Goal: Information Seeking & Learning: Learn about a topic

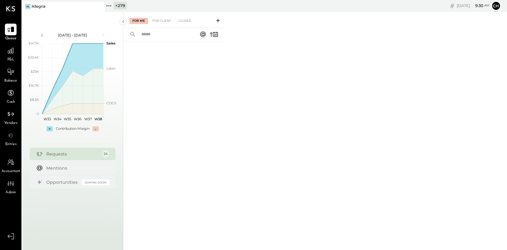
click at [107, 6] on icon at bounding box center [109, 6] width 8 height 8
click at [12, 52] on icon at bounding box center [11, 50] width 6 height 6
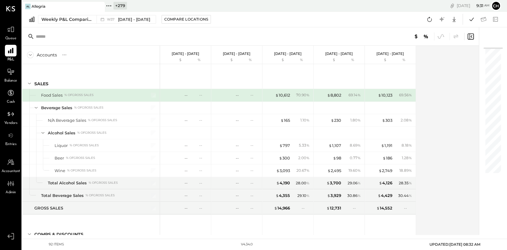
click at [110, 7] on icon at bounding box center [109, 6] width 8 height 8
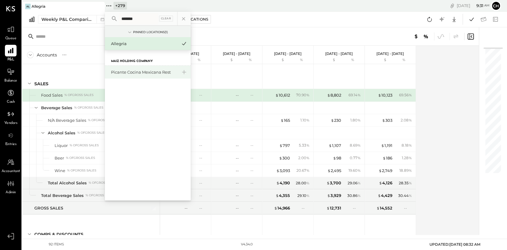
type input "*******"
click at [150, 72] on div "Picante Cocina Mexicana Rest" at bounding box center [144, 72] width 66 height 6
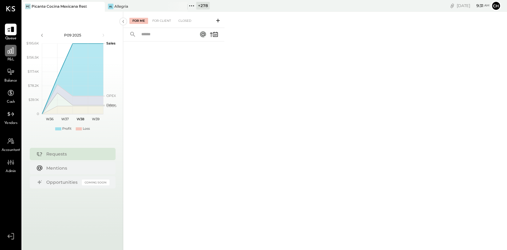
click at [10, 51] on icon at bounding box center [11, 51] width 8 height 8
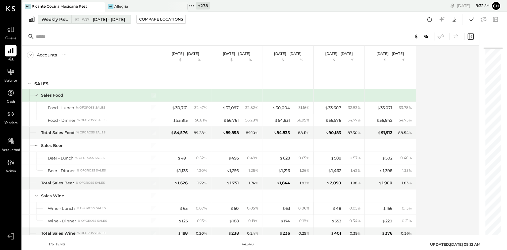
click at [75, 19] on icon at bounding box center [77, 19] width 6 height 6
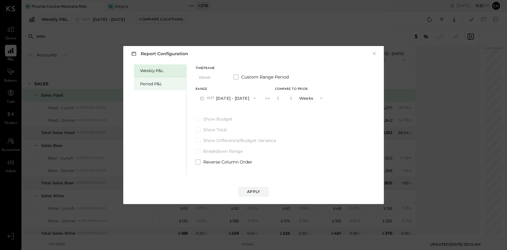
click at [160, 83] on div "Period P&L" at bounding box center [161, 84] width 43 height 6
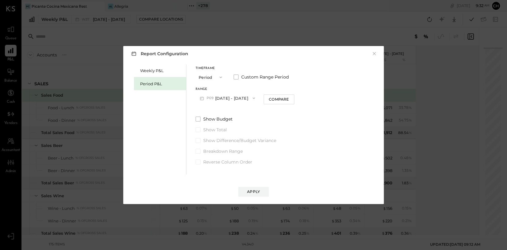
click at [235, 99] on button "P09 [DATE] - [DATE]" at bounding box center [227, 97] width 64 height 11
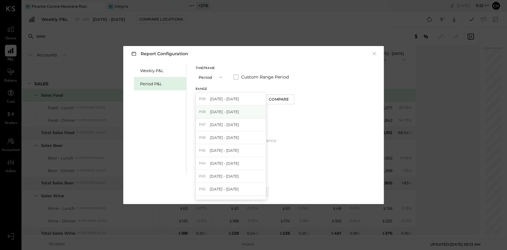
click at [234, 113] on span "[DATE] - [DATE]" at bounding box center [224, 111] width 29 height 5
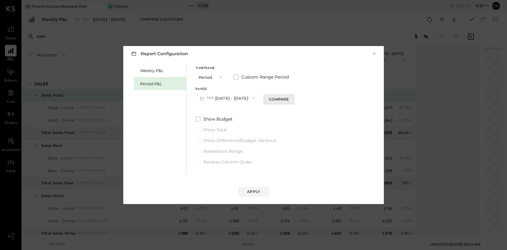
click at [274, 99] on div "Compare" at bounding box center [279, 99] width 20 height 5
click at [256, 190] on div "Apply" at bounding box center [253, 191] width 13 height 5
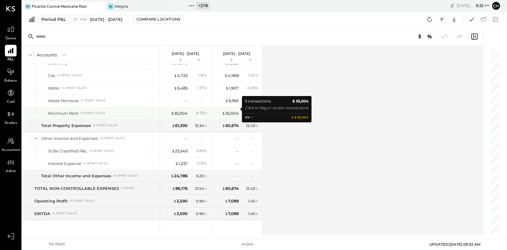
scroll to position [1713, 0]
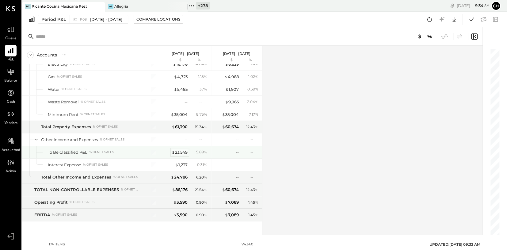
click at [177, 149] on div "$ 23,549" at bounding box center [180, 152] width 16 height 6
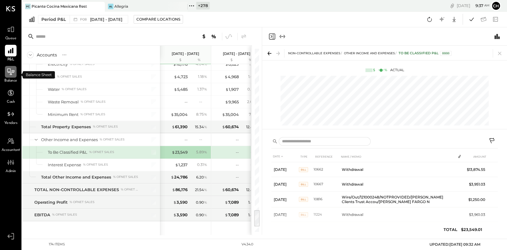
click at [9, 72] on icon at bounding box center [11, 72] width 7 height 1
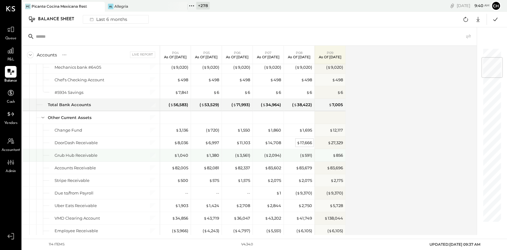
scroll to position [83, 0]
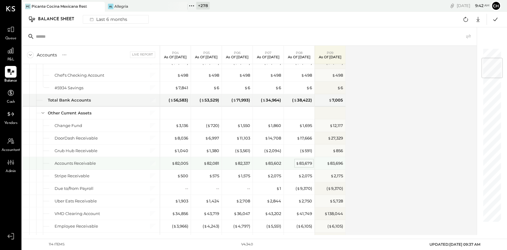
click at [310, 161] on div "$ 83,679" at bounding box center [304, 163] width 16 height 6
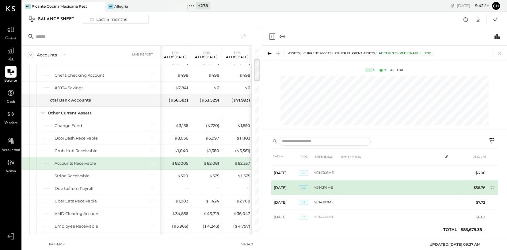
scroll to position [12, 0]
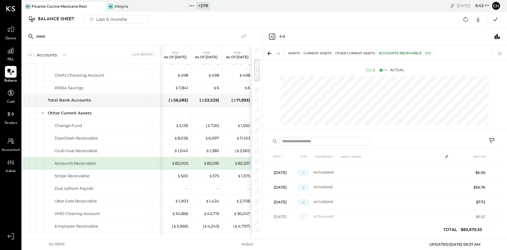
click at [499, 54] on icon at bounding box center [499, 53] width 3 height 3
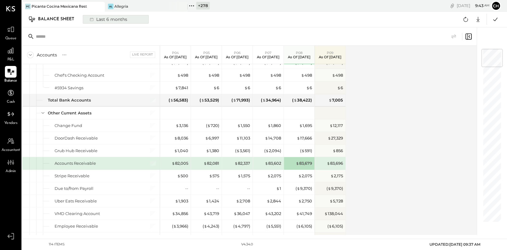
click at [114, 21] on div "Last 6 months" at bounding box center [108, 19] width 44 height 8
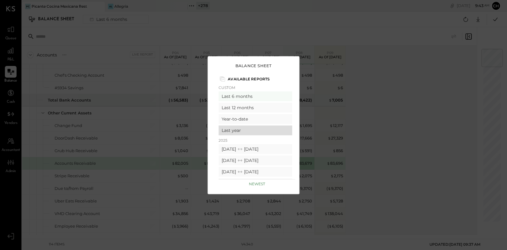
click at [251, 132] on div "Last year" at bounding box center [255, 130] width 74 height 10
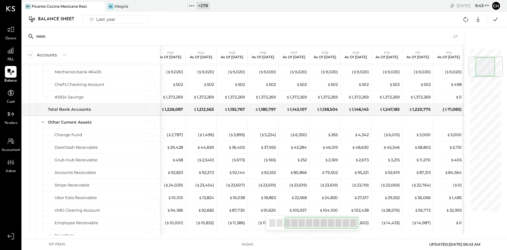
drag, startPoint x: 328, startPoint y: 222, endPoint x: 351, endPoint y: 220, distance: 22.8
click at [348, 221] on div at bounding box center [321, 222] width 74 height 12
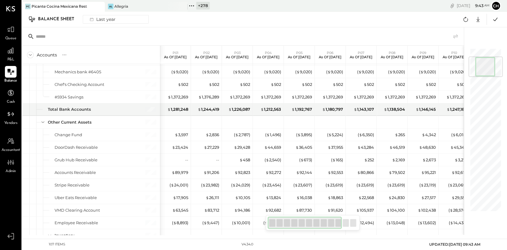
drag, startPoint x: 313, startPoint y: 221, endPoint x: 267, endPoint y: 216, distance: 47.2
click at [267, 216] on div at bounding box center [313, 222] width 94 height 15
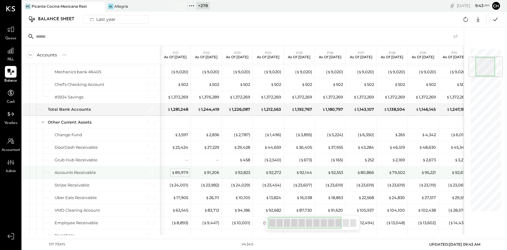
click at [186, 169] on div "$ 89,979" at bounding box center [180, 172] width 17 height 6
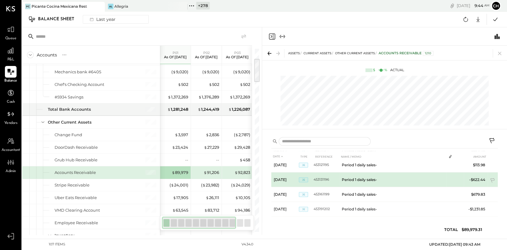
scroll to position [316, 0]
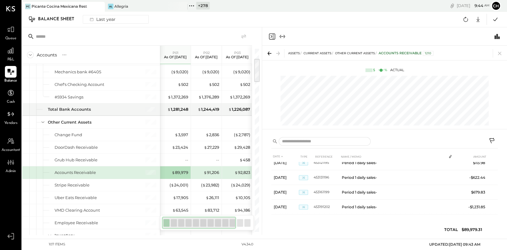
click at [272, 36] on icon "Close panel" at bounding box center [272, 36] width 2 height 3
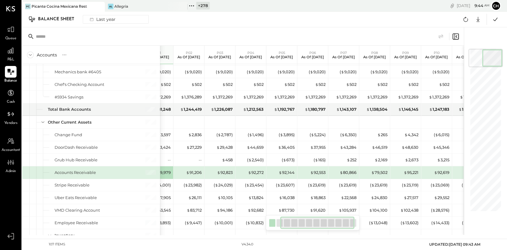
scroll to position [0, 67]
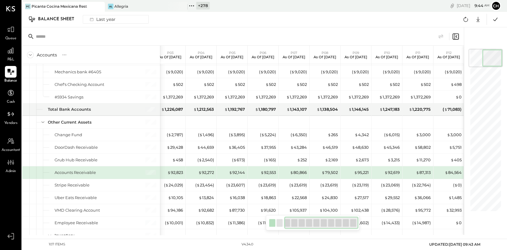
drag, startPoint x: 282, startPoint y: 222, endPoint x: 310, endPoint y: 223, distance: 28.5
click at [310, 223] on div at bounding box center [321, 222] width 74 height 12
click at [97, 21] on div "Last year" at bounding box center [102, 19] width 32 height 8
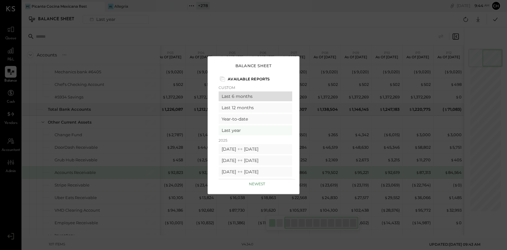
click at [239, 97] on div "Last 6 months" at bounding box center [255, 96] width 74 height 10
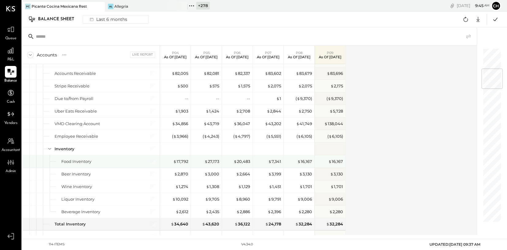
scroll to position [174, 0]
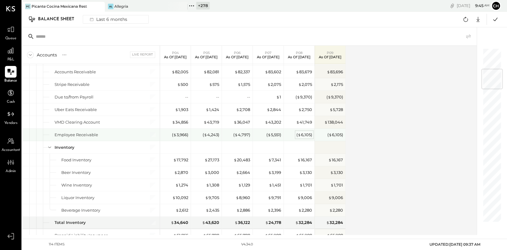
click at [305, 135] on div "( $ 6,105 )" at bounding box center [304, 135] width 16 height 6
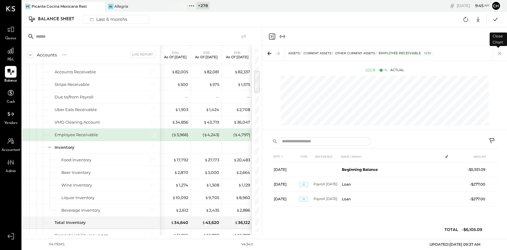
click at [499, 54] on icon at bounding box center [499, 53] width 9 height 9
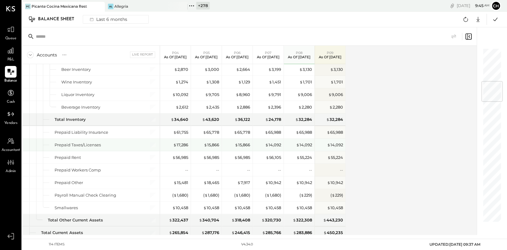
scroll to position [278, 0]
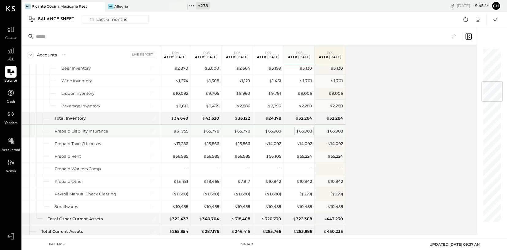
click at [302, 130] on div "$ 65,988" at bounding box center [304, 131] width 16 height 6
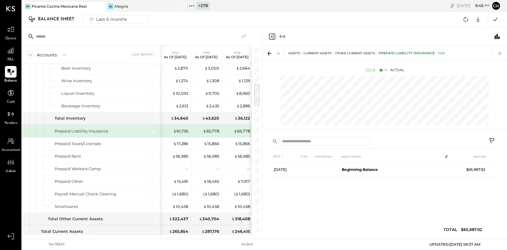
click at [499, 54] on icon at bounding box center [499, 53] width 3 height 3
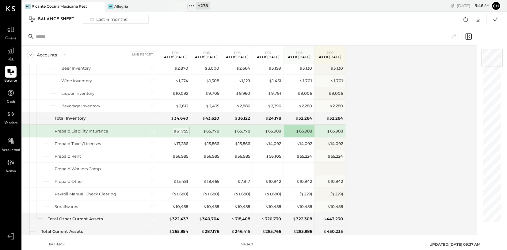
click at [178, 130] on div "$ 61,755" at bounding box center [180, 131] width 15 height 6
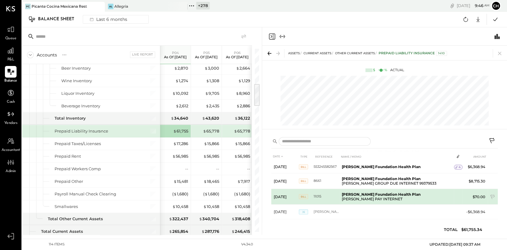
scroll to position [36, 0]
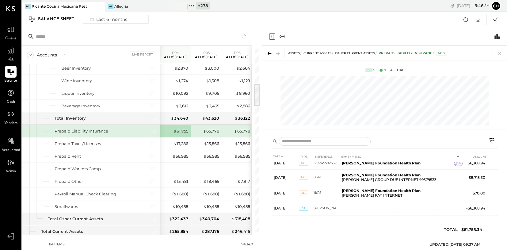
click at [270, 36] on icon "Close panel" at bounding box center [271, 36] width 7 height 7
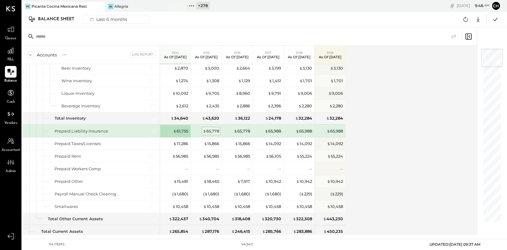
click at [207, 131] on div "$ 65,778" at bounding box center [211, 131] width 16 height 6
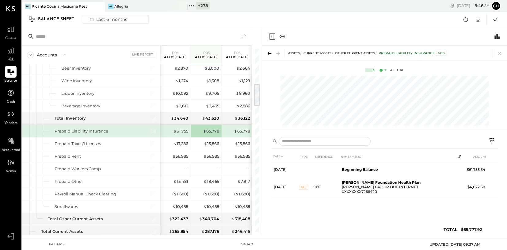
click at [271, 38] on icon "Close panel" at bounding box center [271, 36] width 7 height 7
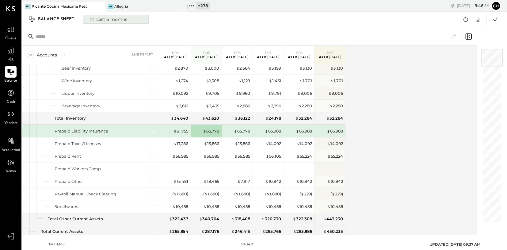
click at [125, 20] on div "Last 6 months" at bounding box center [108, 19] width 44 height 8
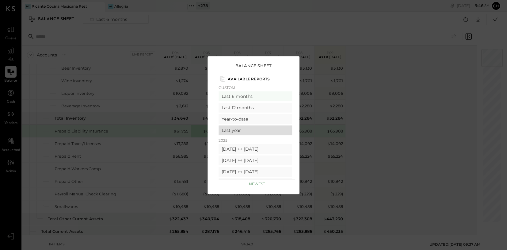
click at [240, 132] on div "Last year" at bounding box center [255, 130] width 74 height 10
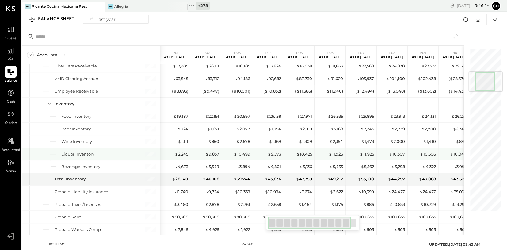
scroll to position [232, 0]
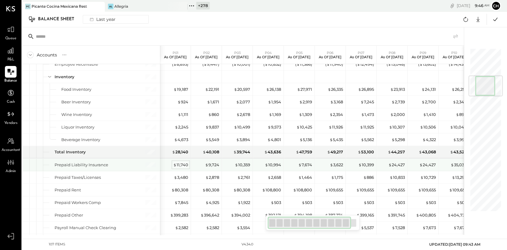
click at [183, 163] on div "$ 11,740" at bounding box center [180, 165] width 15 height 6
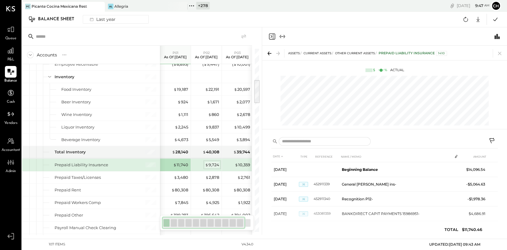
click at [212, 163] on div "$ 9,724" at bounding box center [212, 165] width 14 height 6
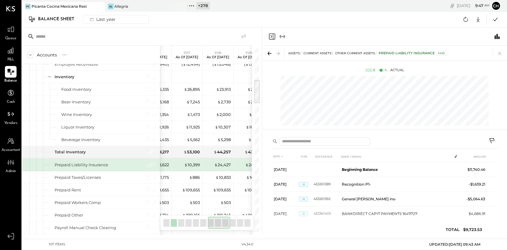
scroll to position [0, 188]
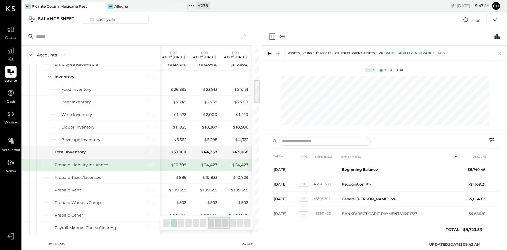
drag, startPoint x: 189, startPoint y: 223, endPoint x: 224, endPoint y: 222, distance: 35.6
click at [233, 224] on div at bounding box center [207, 222] width 94 height 15
click at [214, 164] on div "$ 24,427" at bounding box center [210, 165] width 17 height 6
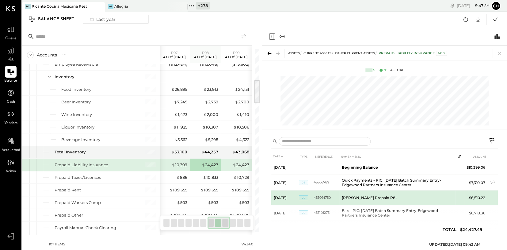
scroll to position [3, 0]
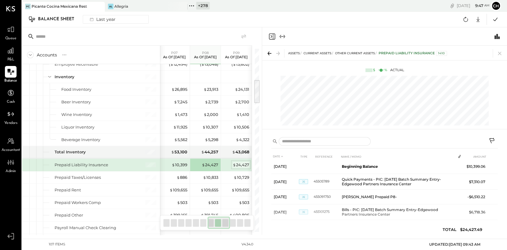
click at [239, 164] on div "$ 24,427" at bounding box center [241, 165] width 17 height 6
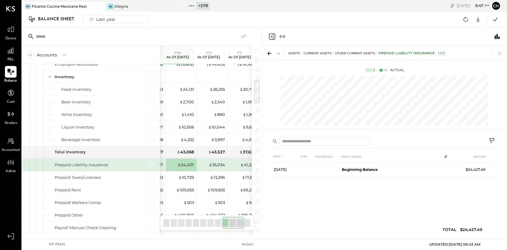
scroll to position [0, 245]
drag, startPoint x: 217, startPoint y: 222, endPoint x: 228, endPoint y: 202, distance: 22.8
click at [230, 222] on div at bounding box center [233, 222] width 22 height 12
click at [213, 165] on div "$ 35,034" at bounding box center [213, 165] width 16 height 6
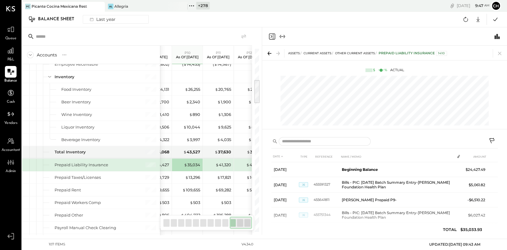
scroll to position [0, 279]
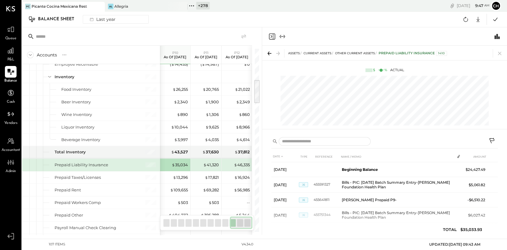
drag, startPoint x: 229, startPoint y: 222, endPoint x: 247, endPoint y: 222, distance: 18.1
click at [247, 222] on div at bounding box center [241, 222] width 22 height 12
click at [244, 162] on div "$ 46,335" at bounding box center [242, 165] width 16 height 6
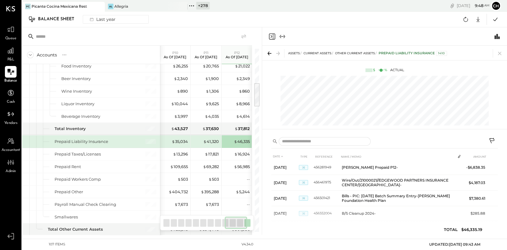
scroll to position [0, 203]
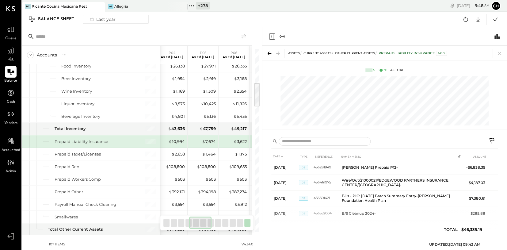
drag, startPoint x: 243, startPoint y: 223, endPoint x: 197, endPoint y: 221, distance: 46.0
click at [197, 222] on div at bounding box center [200, 222] width 22 height 12
click at [11, 52] on icon at bounding box center [11, 50] width 6 height 6
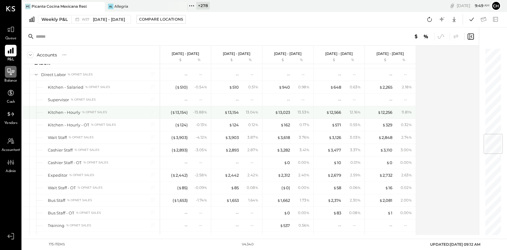
scroll to position [762, 0]
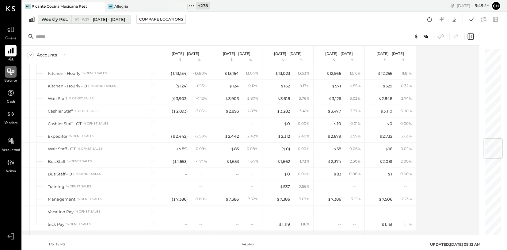
click at [85, 21] on span "W37" at bounding box center [86, 19] width 9 height 3
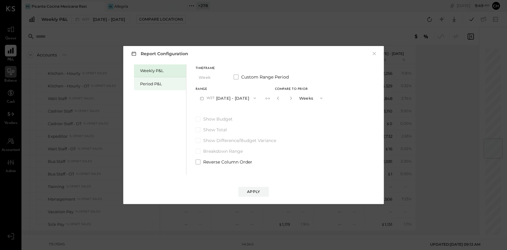
click at [148, 82] on div "Period P&L" at bounding box center [161, 84] width 43 height 6
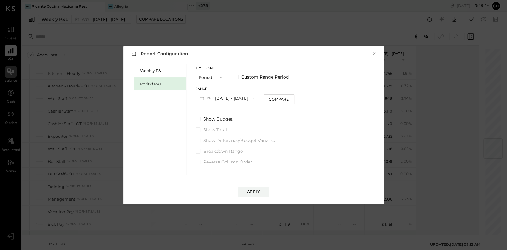
click at [230, 97] on button "P09 [DATE] - [DATE]" at bounding box center [227, 97] width 64 height 11
click at [232, 110] on span "[DATE] - [DATE]" at bounding box center [224, 111] width 29 height 5
click at [290, 101] on button "Compare" at bounding box center [279, 99] width 31 height 10
click at [290, 98] on icon "button" at bounding box center [290, 98] width 4 height 4
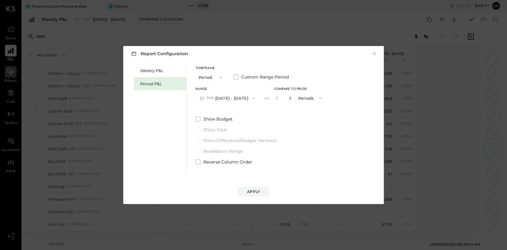
click at [290, 98] on icon "button" at bounding box center [290, 98] width 4 height 4
type input "*"
click at [257, 193] on div "Apply" at bounding box center [253, 191] width 13 height 5
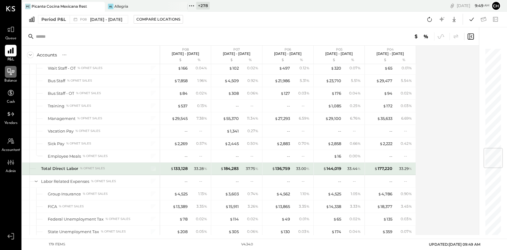
scroll to position [862, 0]
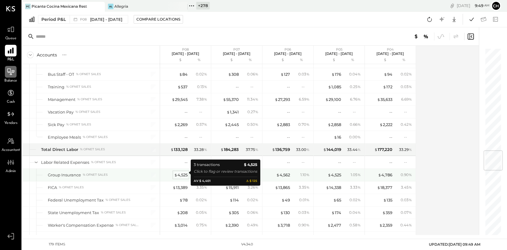
click at [184, 174] on div "$ 4,525" at bounding box center [180, 175] width 13 height 6
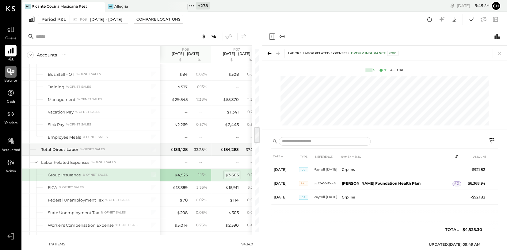
click at [229, 172] on div "$ 3,603" at bounding box center [232, 175] width 14 height 6
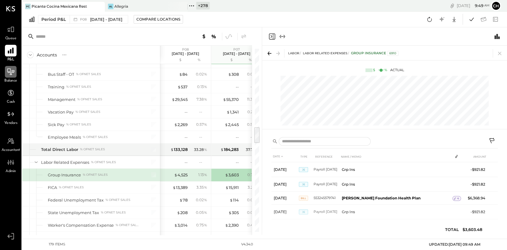
click at [270, 36] on icon "Close panel" at bounding box center [271, 36] width 7 height 7
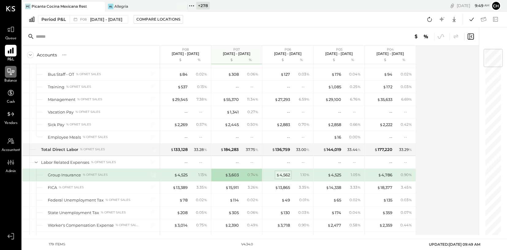
click at [286, 175] on div "$ 4,562" at bounding box center [283, 175] width 14 height 6
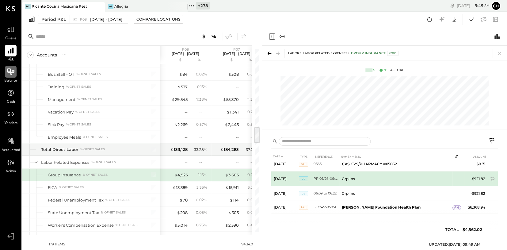
scroll to position [21, 0]
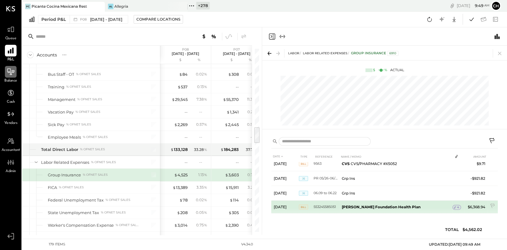
click at [455, 207] on div "4" at bounding box center [456, 207] width 9 height 5
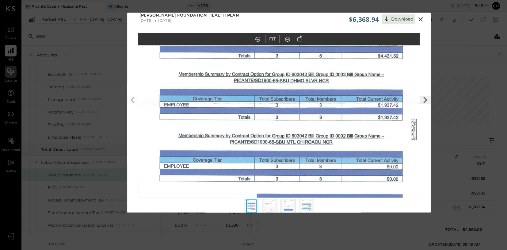
scroll to position [0, 0]
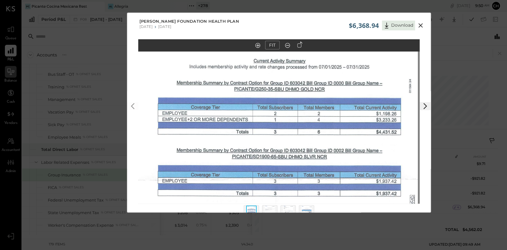
drag, startPoint x: 245, startPoint y: 105, endPoint x: 248, endPoint y: 199, distance: 94.7
click at [248, 200] on img at bounding box center [276, 183] width 281 height 359
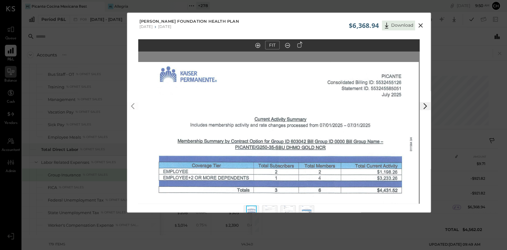
drag, startPoint x: 264, startPoint y: 112, endPoint x: 261, endPoint y: 159, distance: 46.4
click at [261, 159] on img at bounding box center [277, 241] width 281 height 359
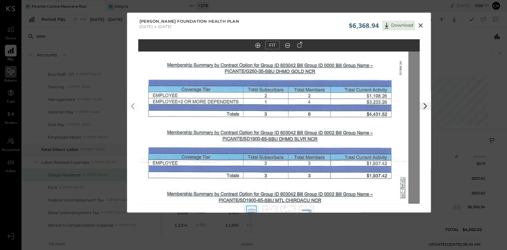
drag, startPoint x: 319, startPoint y: 167, endPoint x: 309, endPoint y: 88, distance: 79.7
click at [309, 88] on img at bounding box center [267, 165] width 281 height 359
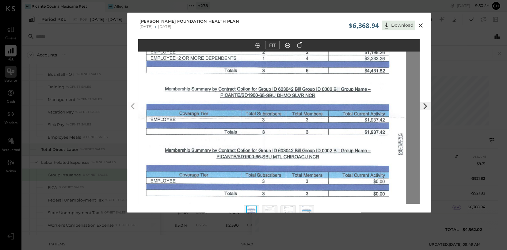
drag, startPoint x: 365, startPoint y: 145, endPoint x: 363, endPoint y: 103, distance: 42.0
click at [363, 103] on img at bounding box center [265, 121] width 281 height 359
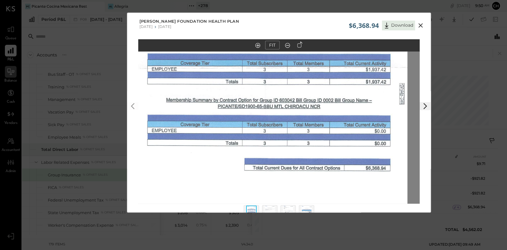
drag, startPoint x: 373, startPoint y: 138, endPoint x: 374, endPoint y: 91, distance: 47.2
click at [374, 91] on img at bounding box center [266, 71] width 281 height 359
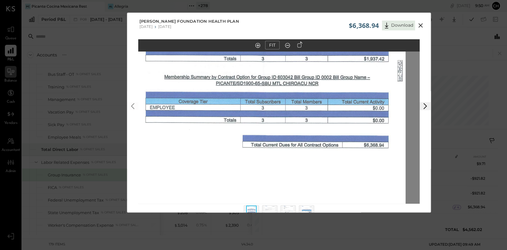
drag, startPoint x: 370, startPoint y: 170, endPoint x: 369, endPoint y: 146, distance: 23.4
click at [369, 146] on img at bounding box center [264, 48] width 281 height 359
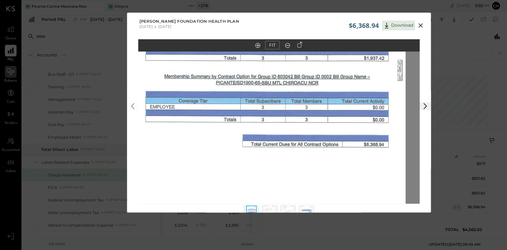
scroll to position [1, 0]
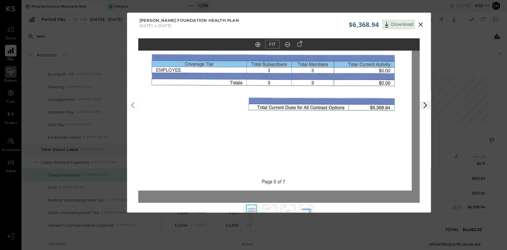
drag, startPoint x: 355, startPoint y: 144, endPoint x: 363, endPoint y: 141, distance: 8.5
click at [363, 142] on img at bounding box center [270, 11] width 281 height 359
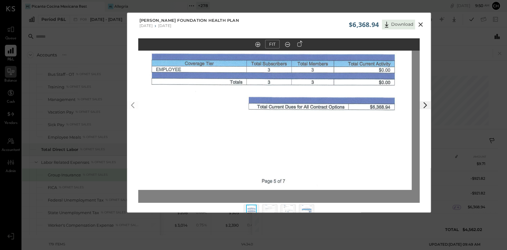
click at [426, 104] on icon at bounding box center [424, 104] width 7 height 7
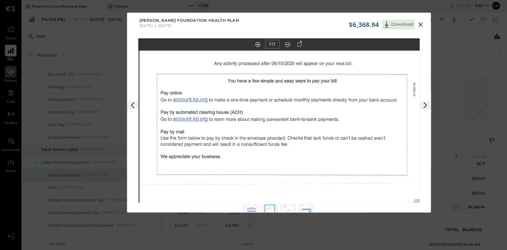
drag, startPoint x: 384, startPoint y: 126, endPoint x: 388, endPoint y: 195, distance: 69.0
click at [387, 198] on img at bounding box center [280, 187] width 281 height 361
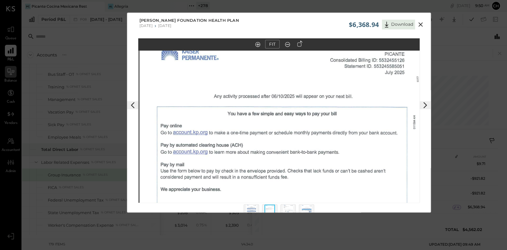
drag, startPoint x: 362, startPoint y: 123, endPoint x: 362, endPoint y: 189, distance: 65.9
click at [362, 188] on img at bounding box center [280, 220] width 281 height 361
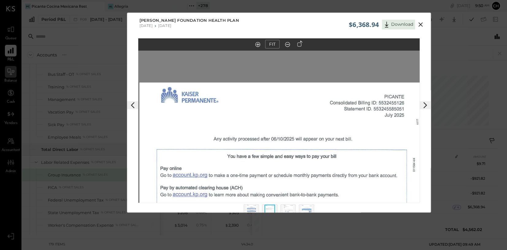
click at [424, 104] on icon at bounding box center [424, 104] width 7 height 7
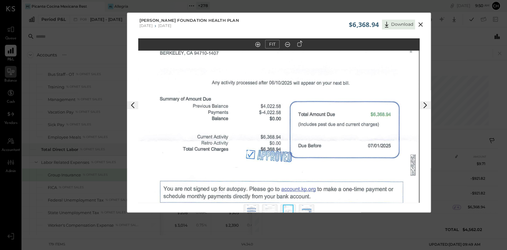
drag, startPoint x: 393, startPoint y: 103, endPoint x: 393, endPoint y: 146, distance: 43.5
click at [393, 146] on img at bounding box center [277, 143] width 281 height 358
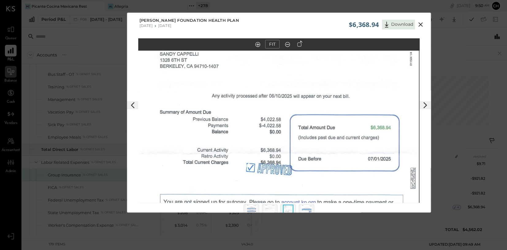
click at [424, 103] on polygon at bounding box center [425, 105] width 4 height 6
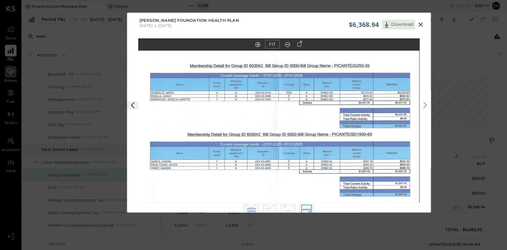
click at [276, 137] on img at bounding box center [278, 114] width 281 height 220
click at [422, 25] on icon at bounding box center [420, 24] width 7 height 7
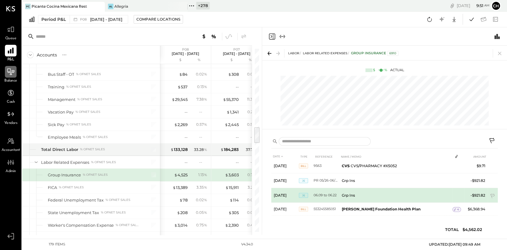
scroll to position [21, 0]
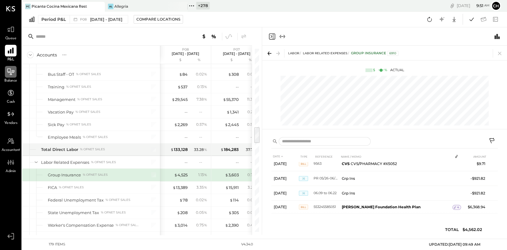
click at [271, 35] on icon "Close panel" at bounding box center [272, 36] width 2 height 3
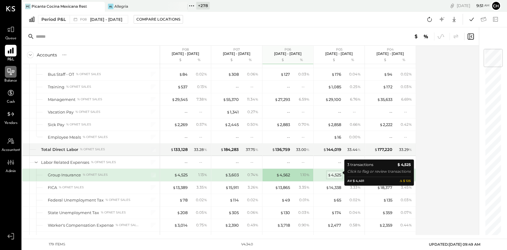
click at [335, 173] on div "$ 4,525" at bounding box center [334, 175] width 13 height 6
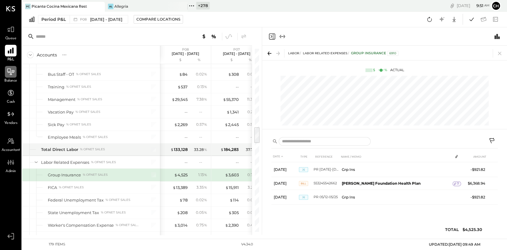
click at [271, 36] on icon "Close panel" at bounding box center [271, 36] width 7 height 7
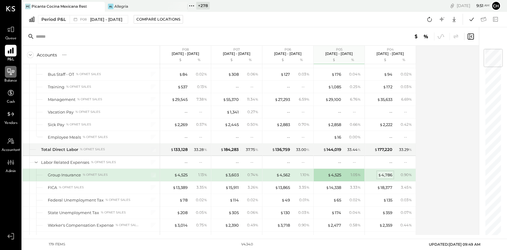
click at [386, 173] on div "$ 4,786" at bounding box center [385, 175] width 14 height 6
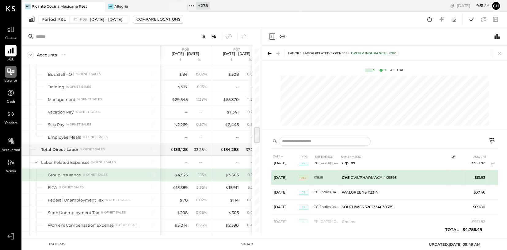
scroll to position [30, 0]
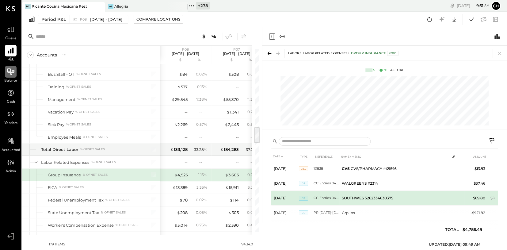
click at [362, 200] on td "SOUTHWES 5262334630375" at bounding box center [394, 198] width 110 height 15
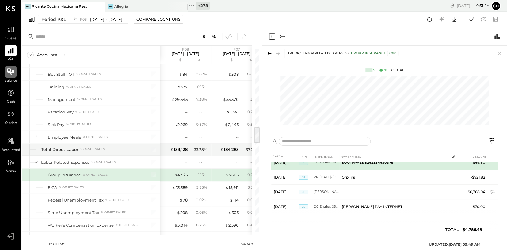
scroll to position [66, 0]
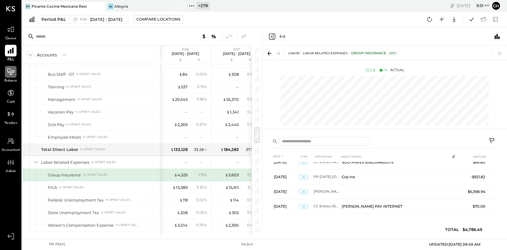
click at [271, 36] on icon "Close panel" at bounding box center [271, 36] width 7 height 7
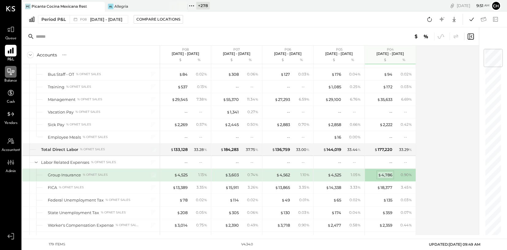
click at [384, 173] on div "$ 4,786" at bounding box center [385, 175] width 14 height 6
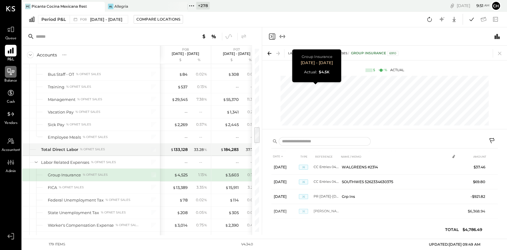
scroll to position [66, 0]
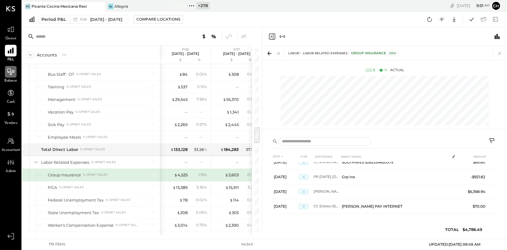
click at [272, 35] on icon "Close panel" at bounding box center [271, 36] width 7 height 7
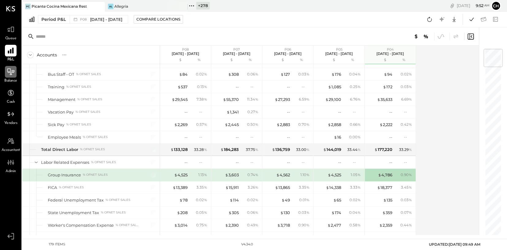
click at [7, 69] on icon at bounding box center [11, 72] width 8 height 8
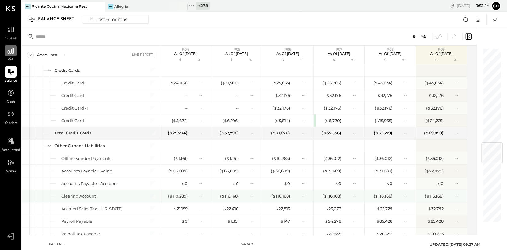
scroll to position [819, 0]
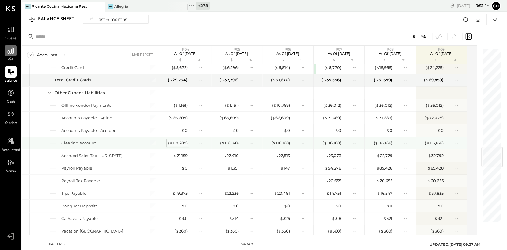
click at [173, 142] on div "( $ 110,289 )" at bounding box center [178, 143] width 20 height 6
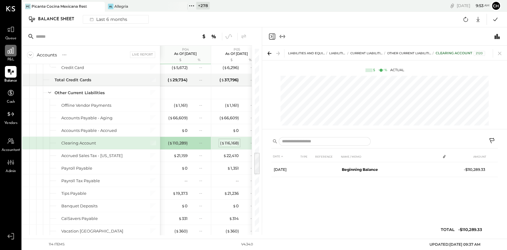
click at [235, 140] on div "( $ 116,168 )" at bounding box center [229, 143] width 19 height 6
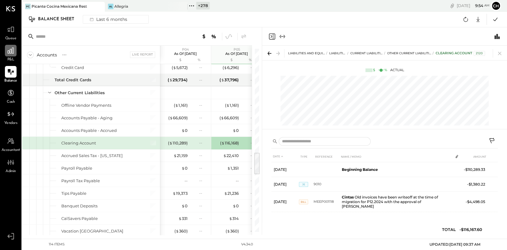
click at [271, 33] on icon "Close panel" at bounding box center [272, 36] width 6 height 6
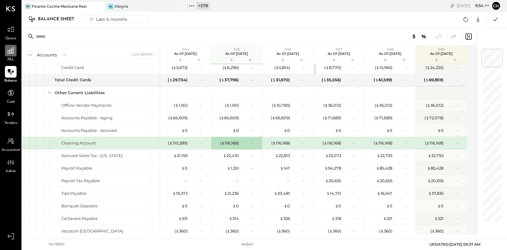
click at [283, 144] on div "( $ 116,168 ) --" at bounding box center [288, 143] width 46 height 12
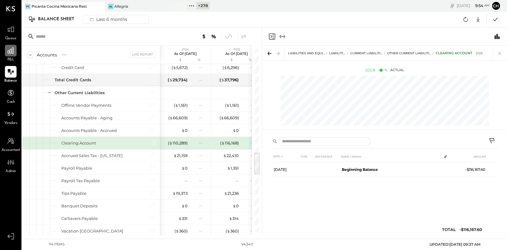
click at [271, 37] on icon "Close panel" at bounding box center [271, 36] width 7 height 7
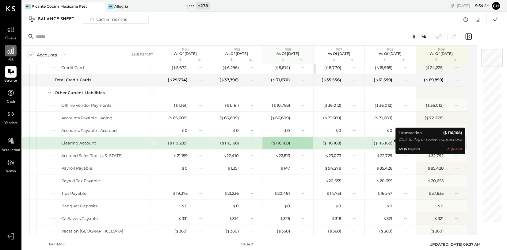
click at [386, 142] on div "( $ 116,168 )" at bounding box center [383, 143] width 19 height 6
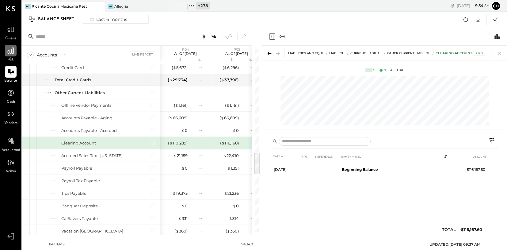
click at [272, 35] on icon "Close panel" at bounding box center [271, 36] width 7 height 7
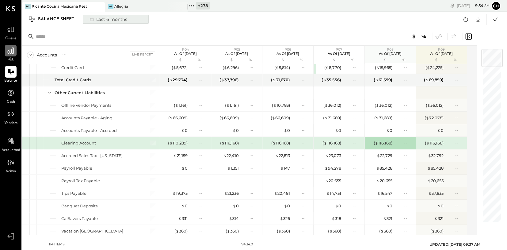
click at [95, 19] on div "Last 6 months" at bounding box center [108, 19] width 44 height 8
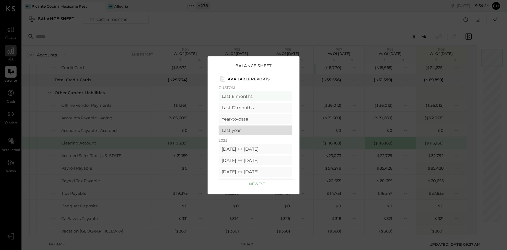
click at [256, 131] on div "Last year" at bounding box center [255, 130] width 74 height 10
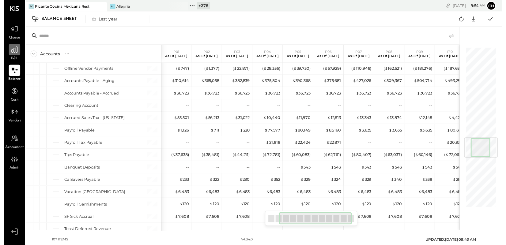
scroll to position [0, 67]
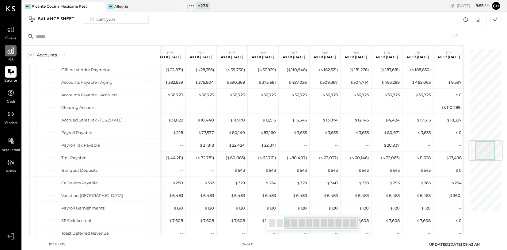
drag, startPoint x: 327, startPoint y: 223, endPoint x: 353, endPoint y: 221, distance: 26.1
click at [353, 221] on div at bounding box center [321, 222] width 74 height 12
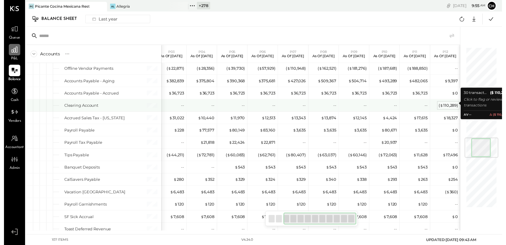
click at [451, 104] on div "( $ 110,289 )" at bounding box center [452, 107] width 20 height 6
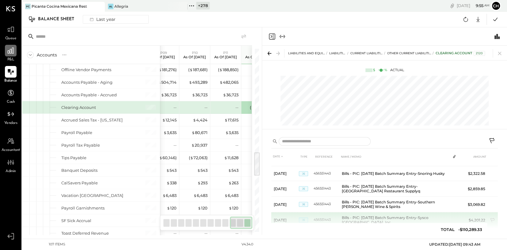
scroll to position [0, 279]
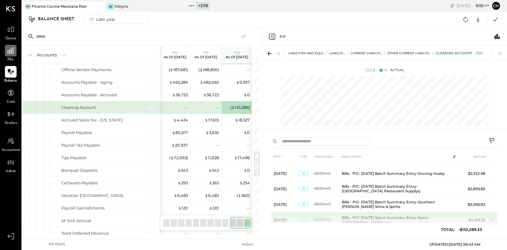
drag, startPoint x: 220, startPoint y: 225, endPoint x: 283, endPoint y: 223, distance: 63.4
click at [283, 223] on div "Accounts S GL P01 As of [DATE] P02 As of [DATE] P03 As of [DATE] P04 As of [DAT…" at bounding box center [264, 130] width 485 height 207
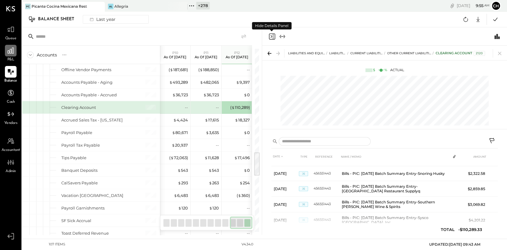
click at [271, 36] on icon "Close panel" at bounding box center [272, 36] width 2 height 3
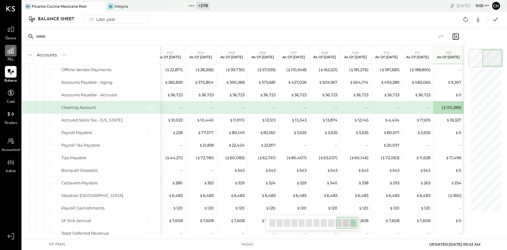
scroll to position [0, 67]
drag, startPoint x: 340, startPoint y: 226, endPoint x: 348, endPoint y: 224, distance: 8.7
click at [348, 224] on div at bounding box center [321, 222] width 74 height 12
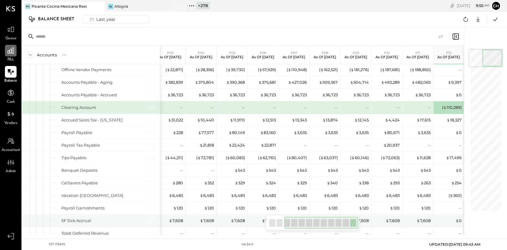
drag, startPoint x: 348, startPoint y: 224, endPoint x: 363, endPoint y: 221, distance: 15.6
click at [363, 221] on div "Accounts S GL P01 As of [DATE] P02 As of [DATE] P03 As of [DATE] P04 As of [DAT…" at bounding box center [243, 130] width 442 height 207
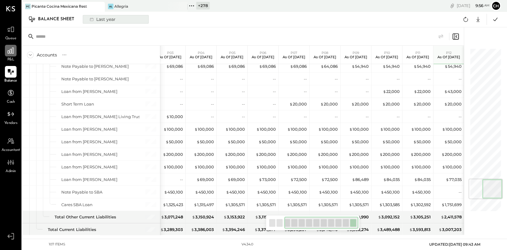
click at [118, 20] on button "Last year" at bounding box center [116, 19] width 66 height 9
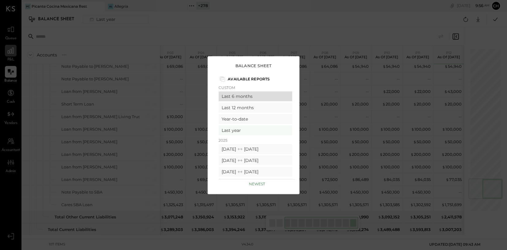
click at [245, 96] on div "Last 6 months" at bounding box center [255, 96] width 74 height 10
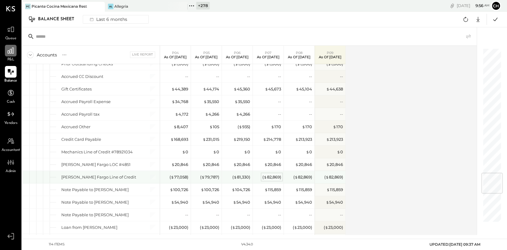
click at [269, 176] on div "( $ 82,869 )" at bounding box center [271, 177] width 19 height 6
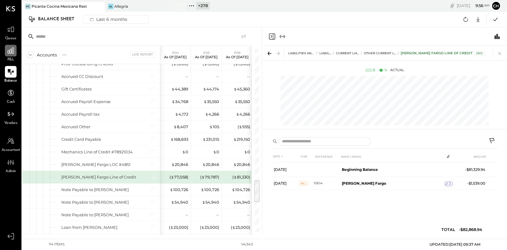
click at [273, 35] on icon "Close panel" at bounding box center [272, 36] width 6 height 6
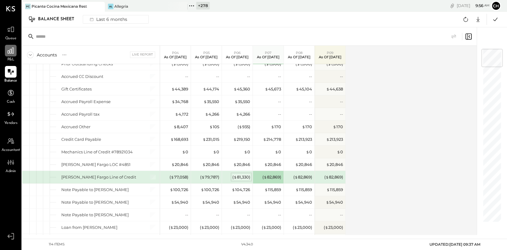
click at [243, 174] on div "( $ 81,330 )" at bounding box center [241, 177] width 18 height 6
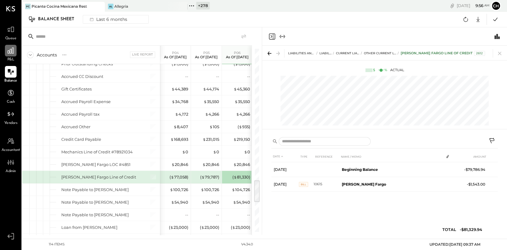
click at [271, 37] on icon "Close panel" at bounding box center [271, 36] width 7 height 7
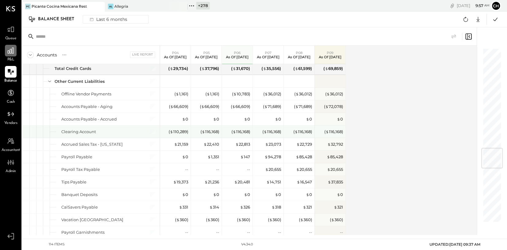
scroll to position [757, 0]
